Goal: Find contact information: Find contact information

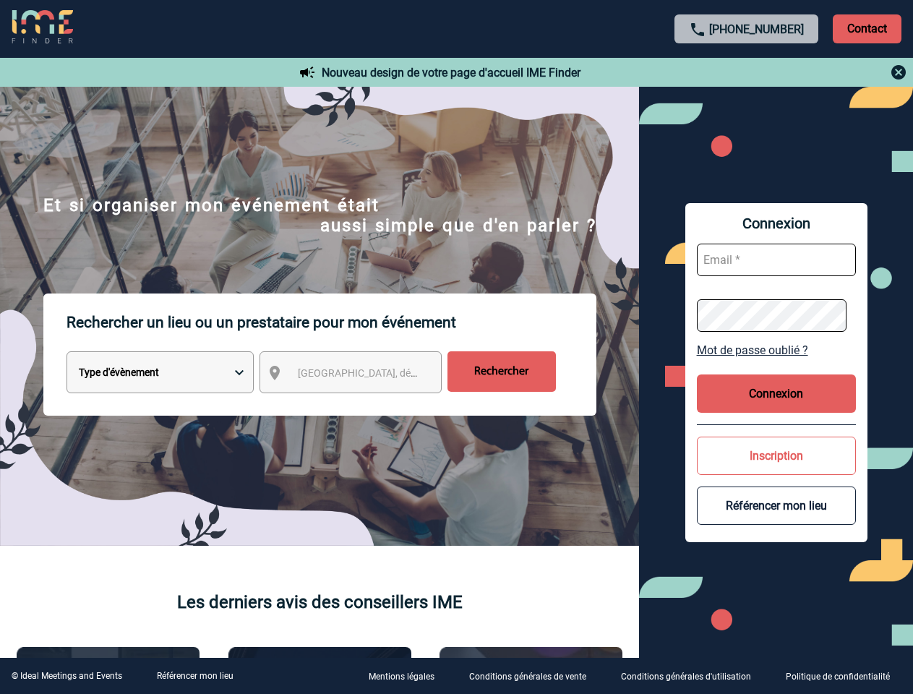
click at [456, 347] on p "Rechercher un lieu ou un prestataire pour mon événement" at bounding box center [331, 322] width 530 height 58
click at [867, 28] on p "Contact" at bounding box center [867, 28] width 69 height 29
click at [747, 72] on div at bounding box center [747, 72] width 322 height 17
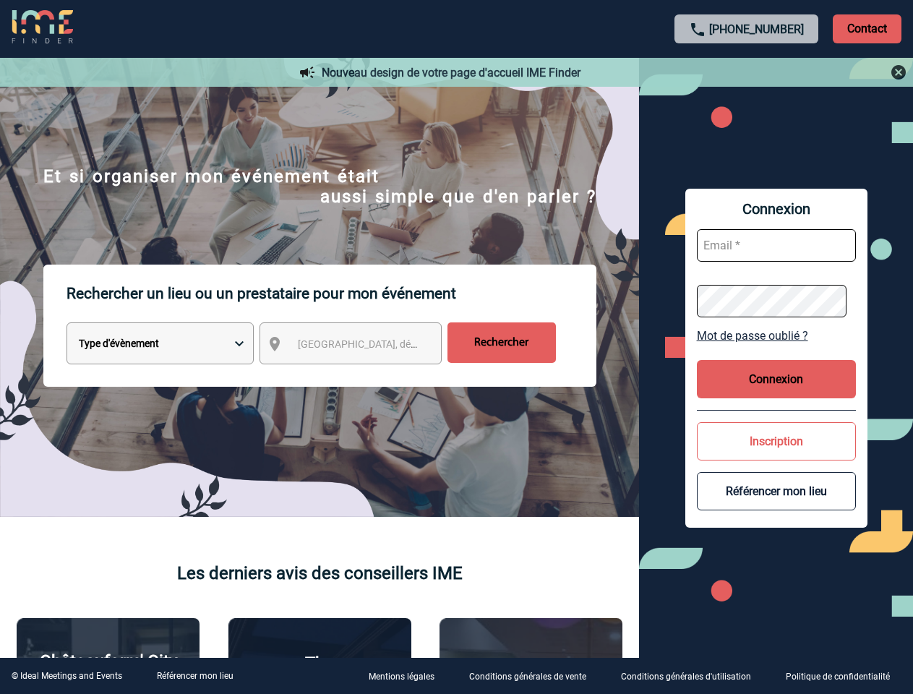
click at [364, 375] on div at bounding box center [404, 307] width 808 height 614
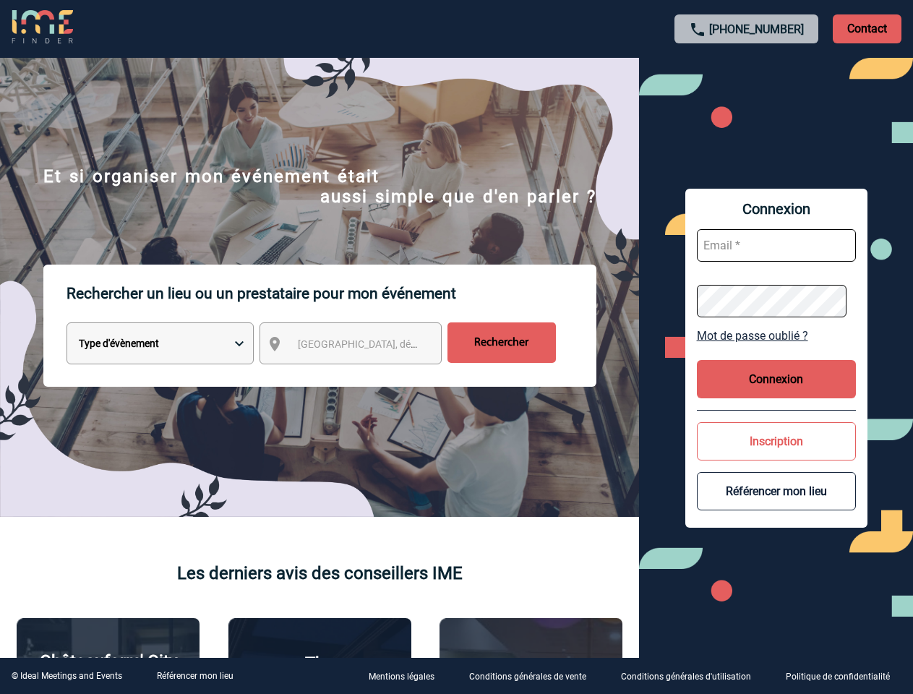
click at [776, 350] on body "[PHONE_NUMBER] Contact Contact Nouveau design de votre page d'accueil IME Finde…" at bounding box center [456, 347] width 913 height 694
click at [776, 393] on button "Connexion" at bounding box center [776, 379] width 159 height 38
click at [776, 455] on div at bounding box center [391, 297] width 782 height 594
click at [776, 505] on div at bounding box center [456, 347] width 913 height 694
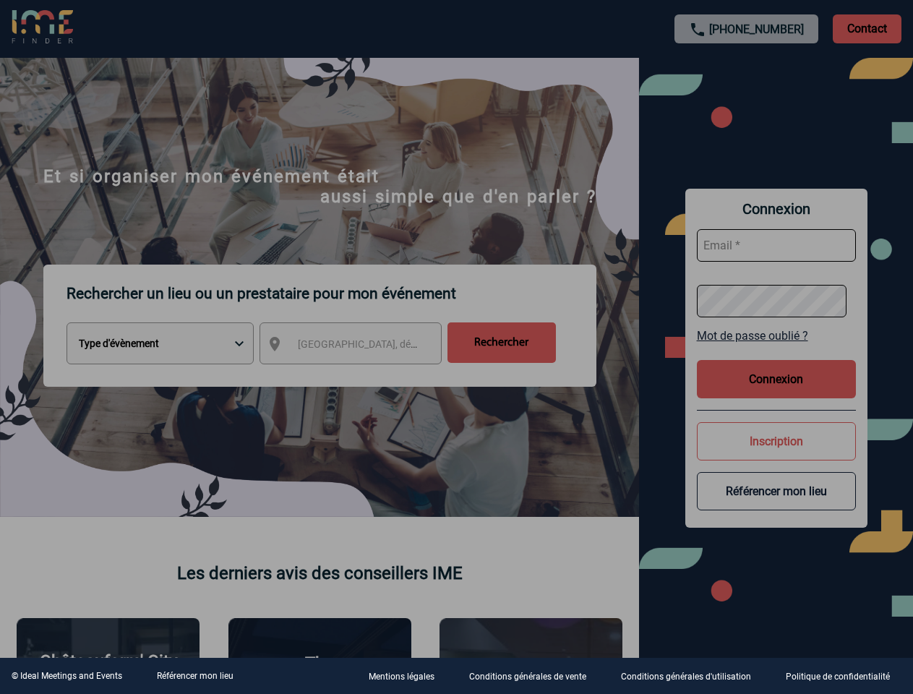
click at [194, 676] on link "Référencer mon lieu" at bounding box center [195, 676] width 77 height 10
